Goal: Task Accomplishment & Management: Complete application form

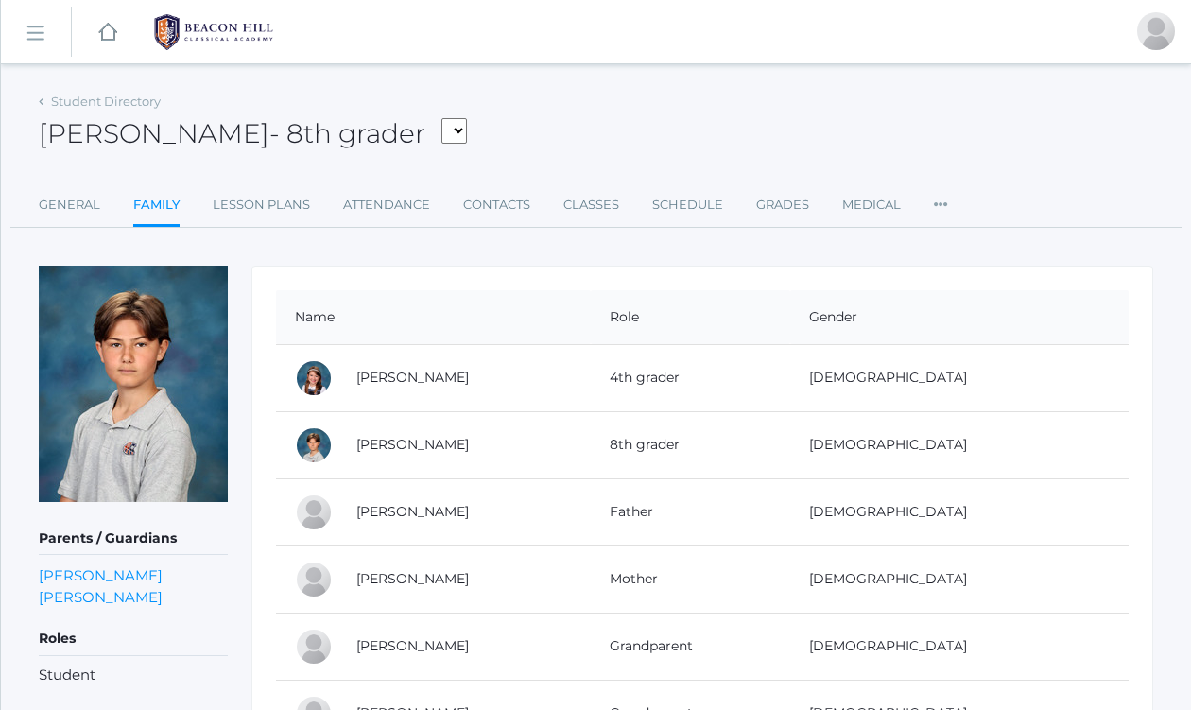
click at [42, 32] on rect at bounding box center [35, 33] width 30 height 30
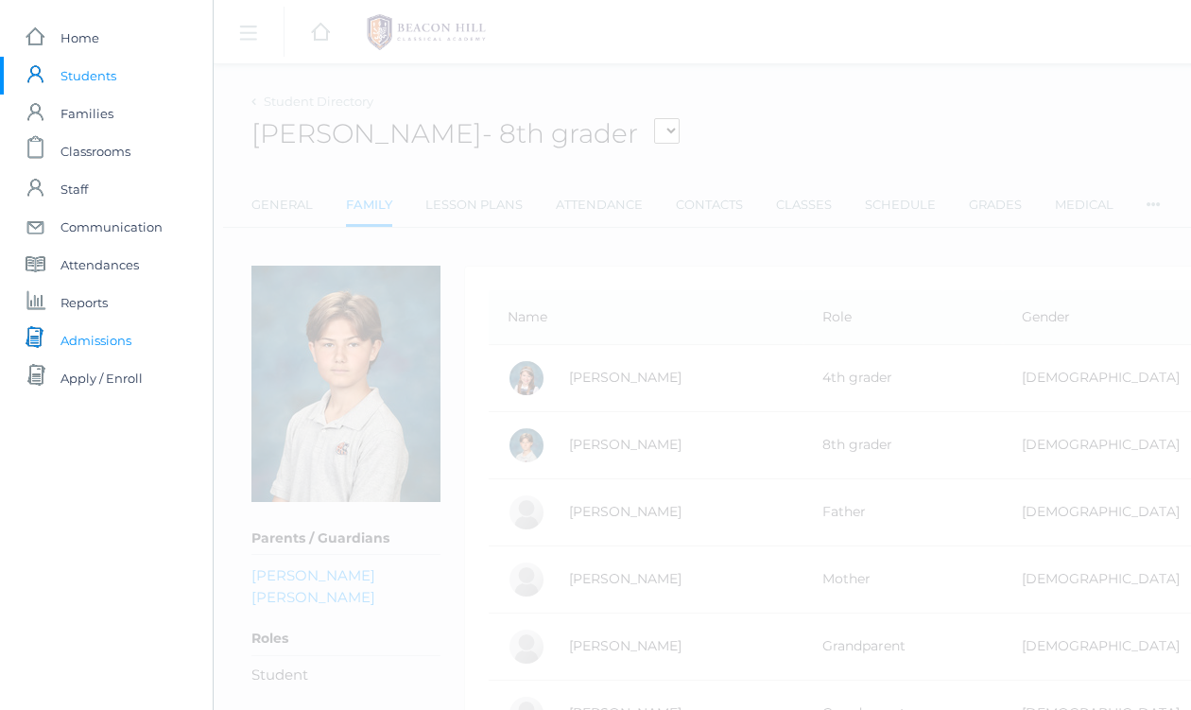
click at [110, 332] on span "Admissions" at bounding box center [96, 340] width 71 height 38
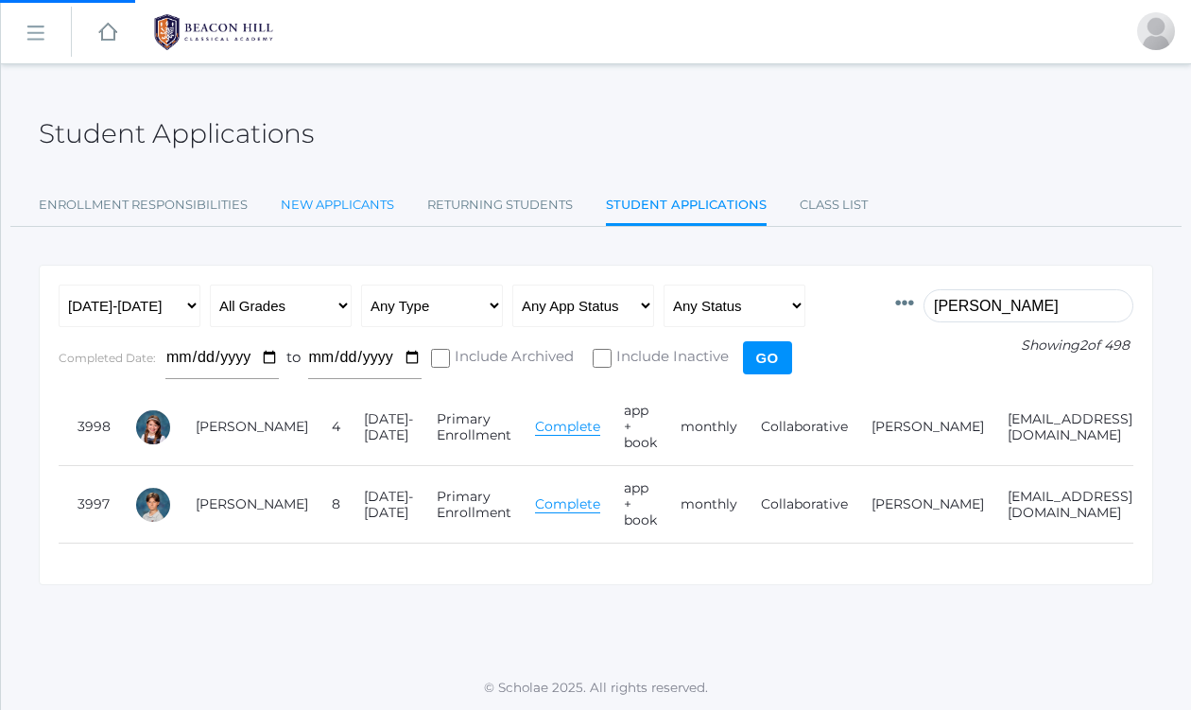
click at [317, 204] on link "New Applicants" at bounding box center [337, 205] width 113 height 38
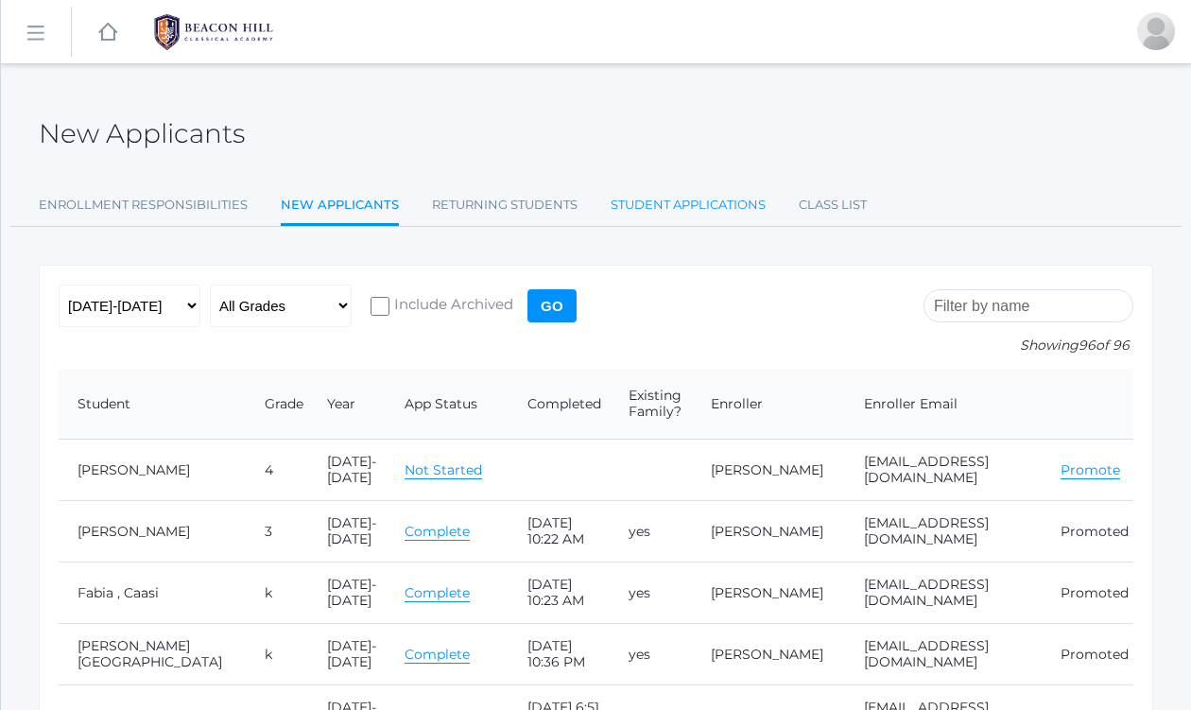
click at [689, 211] on link "Student Applications" at bounding box center [688, 205] width 155 height 38
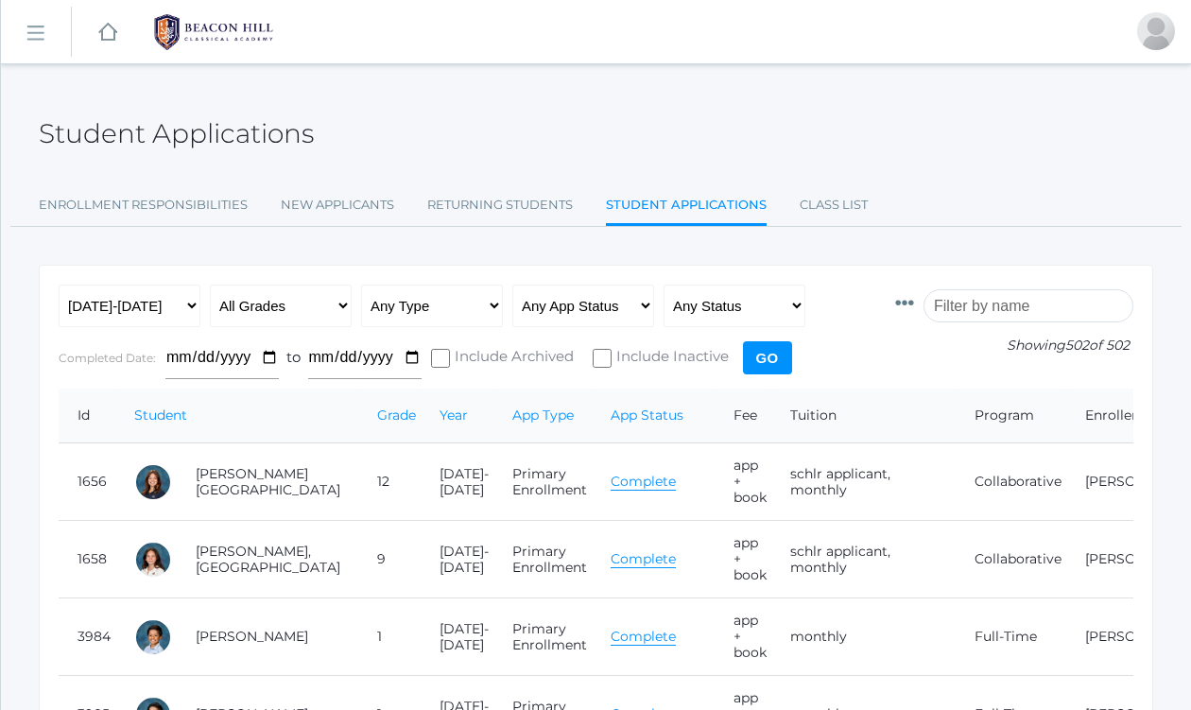
click at [985, 305] on input "search" at bounding box center [1029, 305] width 210 height 33
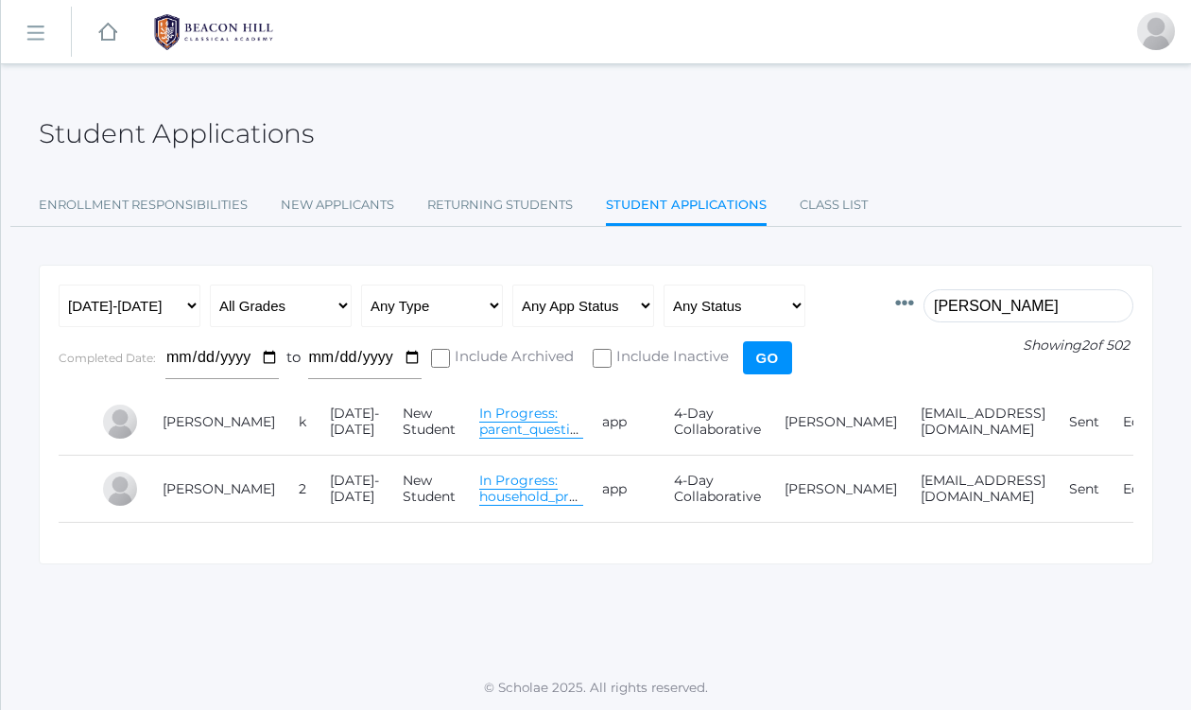
type input "[PERSON_NAME]"
click at [479, 417] on link "In Progress: parent_questionnaire" at bounding box center [549, 422] width 141 height 34
click at [483, 419] on link "In Progress: parent_questionnaire" at bounding box center [549, 422] width 141 height 34
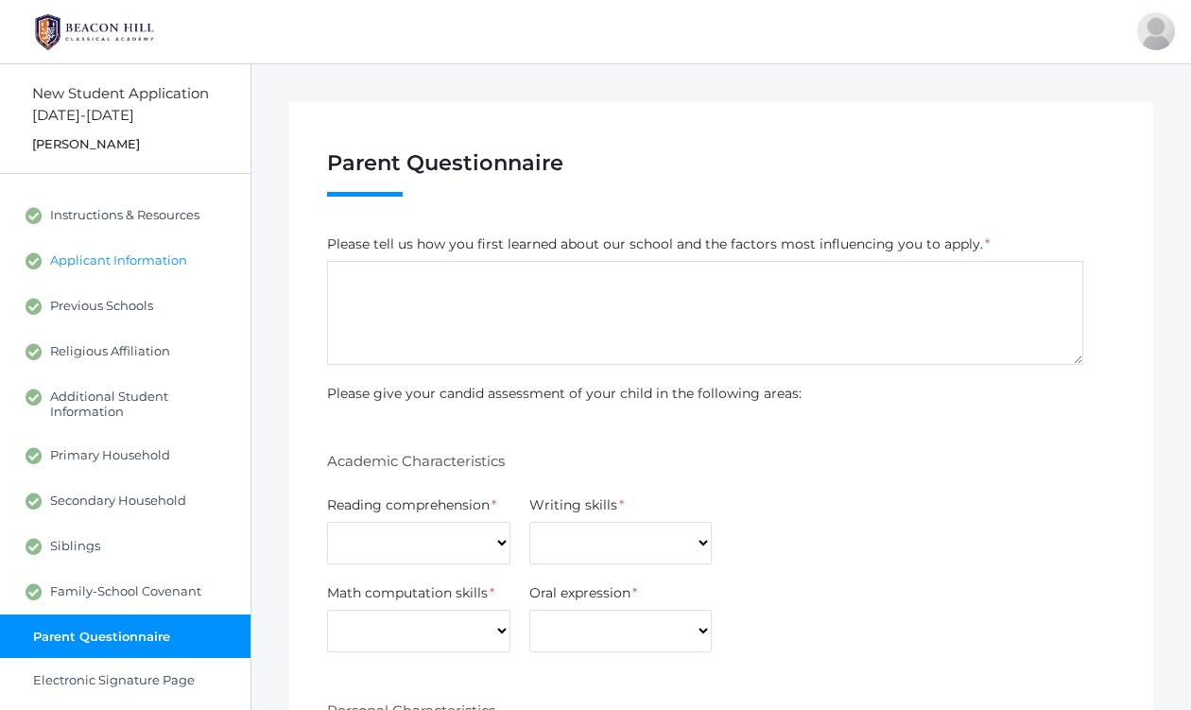
click at [139, 255] on span "Applicant Information" at bounding box center [118, 260] width 137 height 17
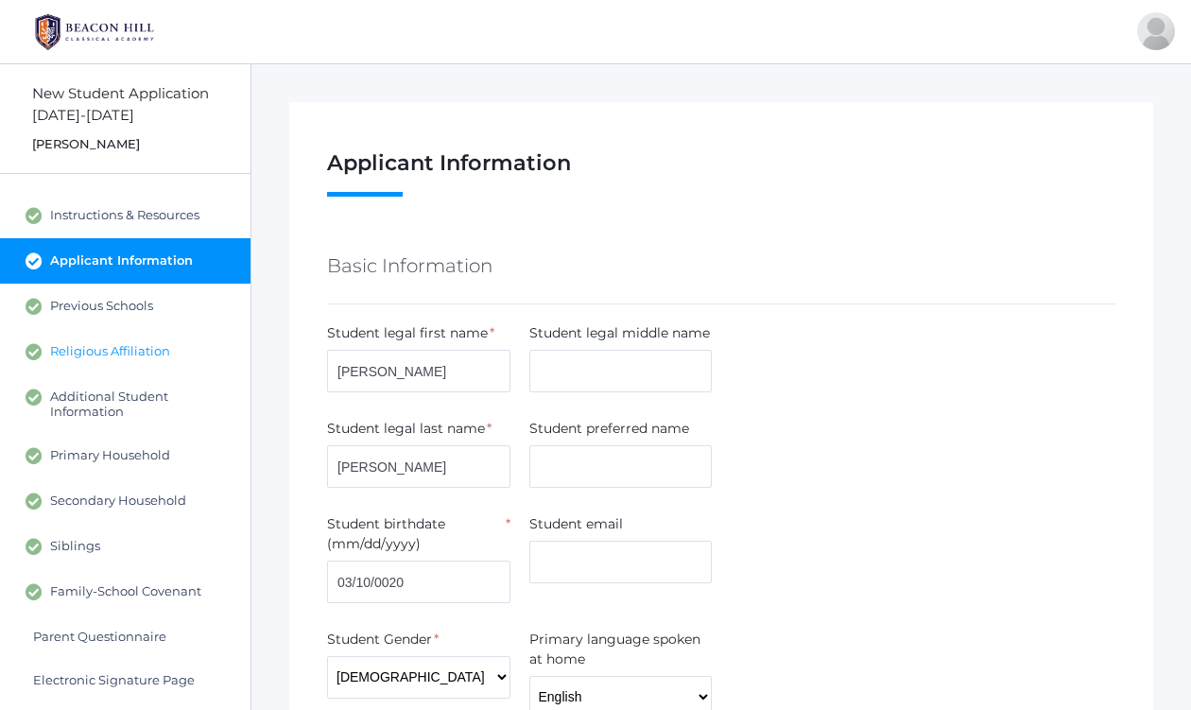
click at [123, 351] on span "Religious Affiliation" at bounding box center [110, 351] width 120 height 17
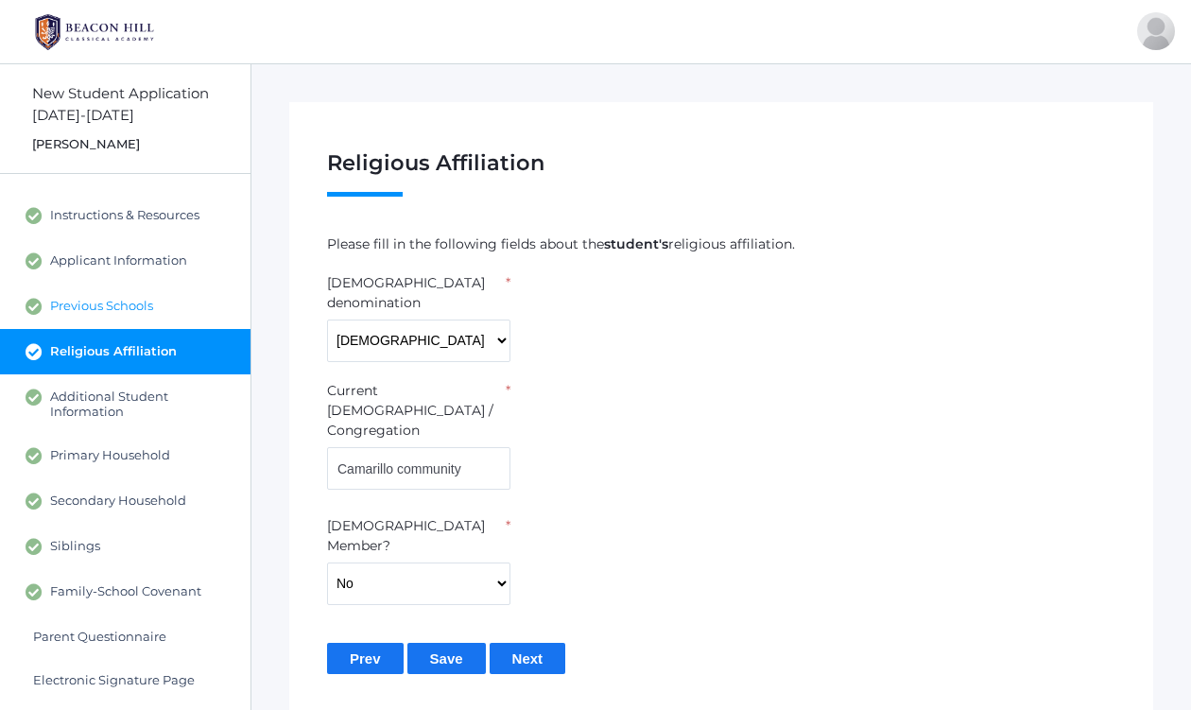
click at [95, 305] on span "Previous Schools" at bounding box center [101, 306] width 103 height 17
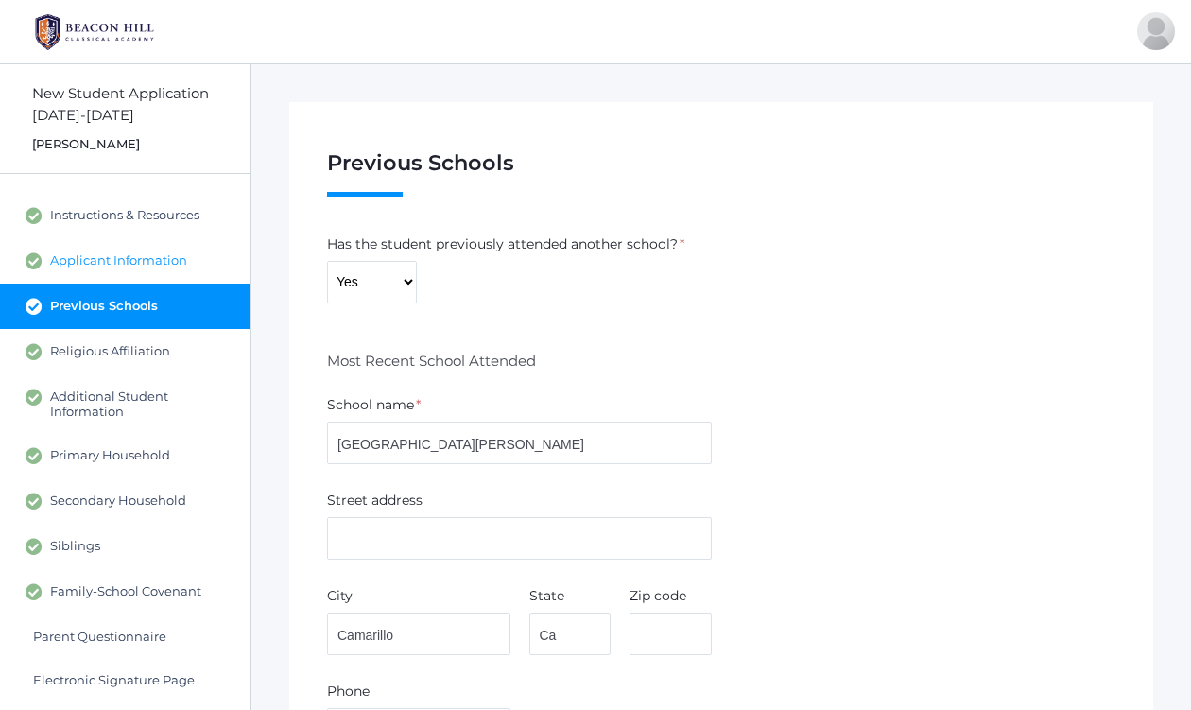
click at [103, 255] on span "Applicant Information" at bounding box center [118, 260] width 137 height 17
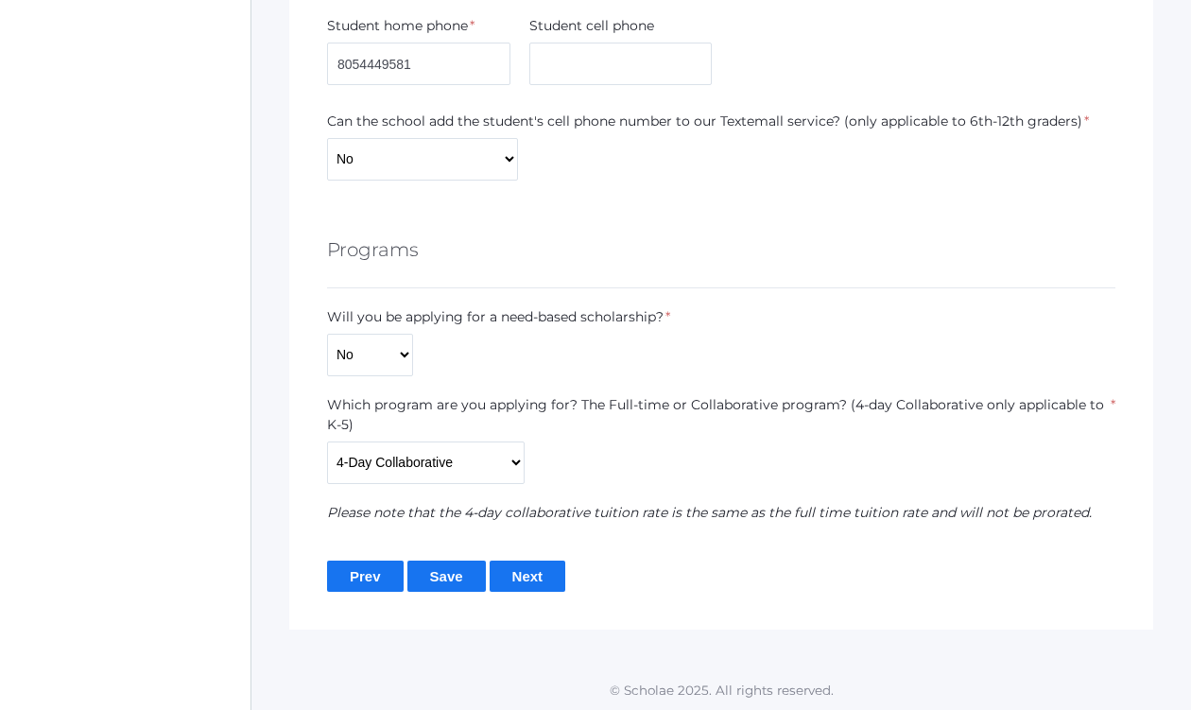
scroll to position [1364, 0]
